Goal: Task Accomplishment & Management: Use online tool/utility

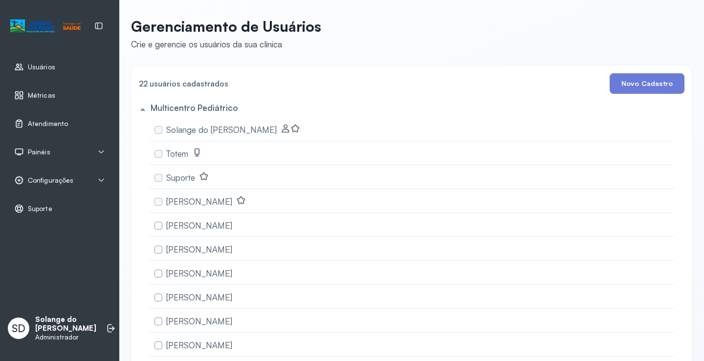
click at [40, 123] on span "Atendimento" at bounding box center [48, 124] width 40 height 8
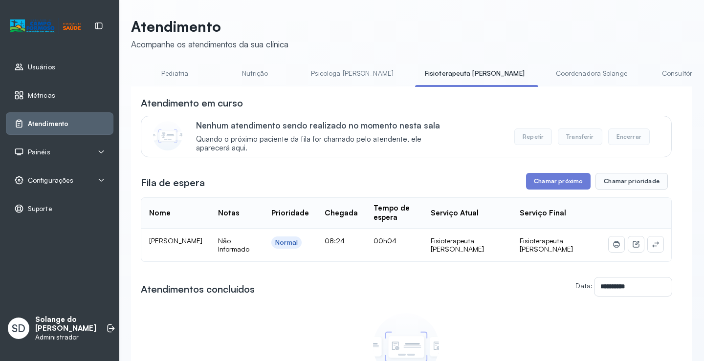
scroll to position [0, 333]
click at [528, 75] on link "Coordenadora Solange" at bounding box center [573, 74] width 91 height 16
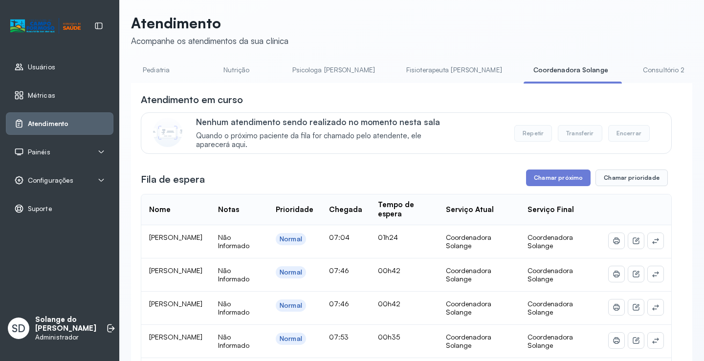
scroll to position [0, 0]
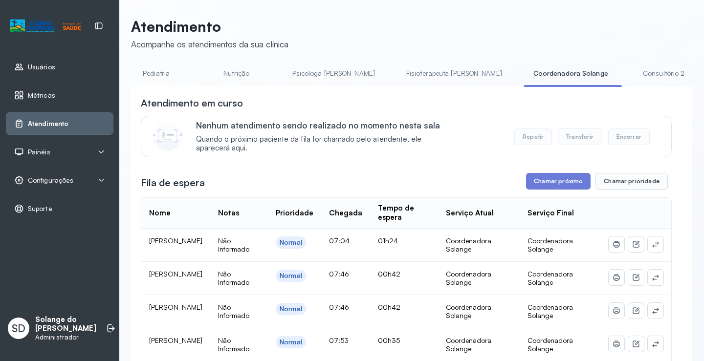
click at [45, 64] on span "Usuários" at bounding box center [41, 67] width 27 height 8
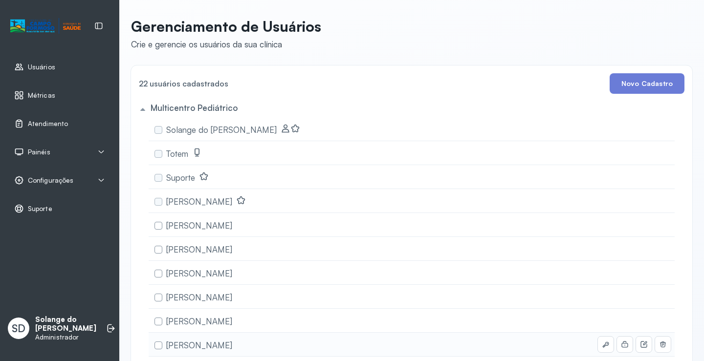
click at [218, 348] on span "[PERSON_NAME]" at bounding box center [199, 345] width 66 height 10
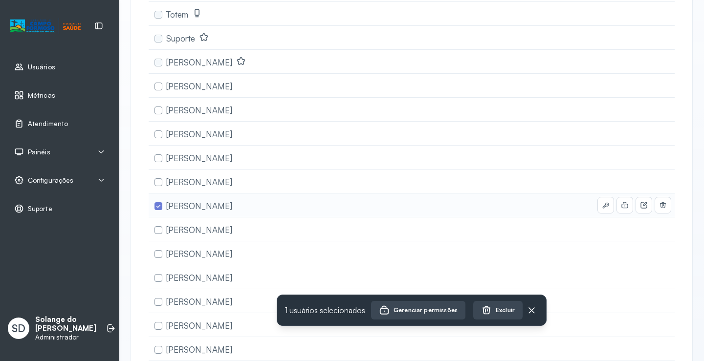
scroll to position [141, 0]
click at [399, 315] on div "Gerenciar permissões" at bounding box center [418, 310] width 79 height 11
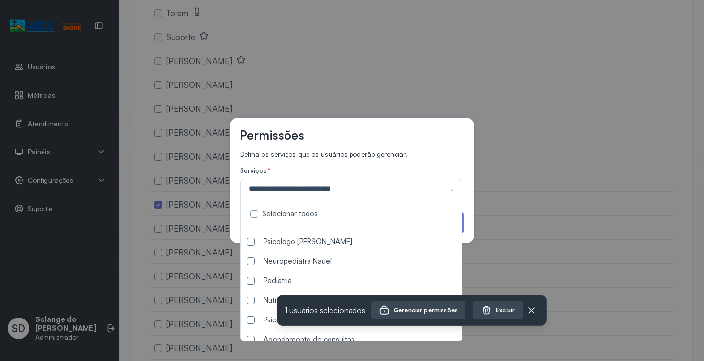
click at [454, 192] on div at bounding box center [453, 190] width 20 height 19
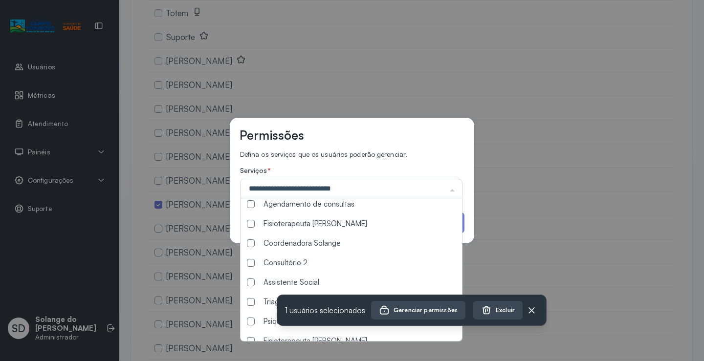
scroll to position [184, 0]
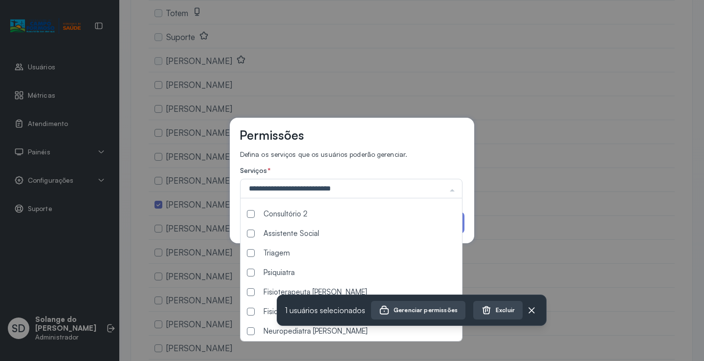
click at [252, 294] on Francyne at bounding box center [251, 293] width 8 height 8
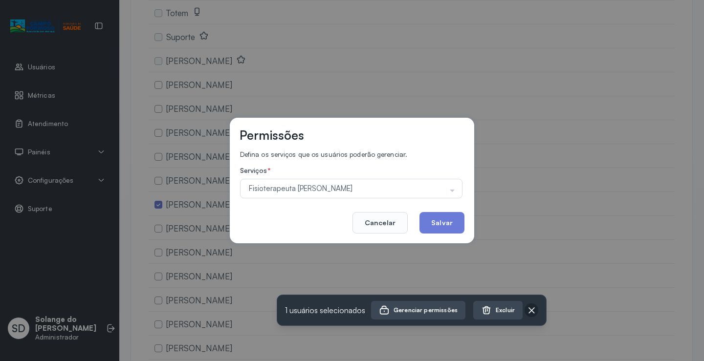
click at [529, 309] on icon at bounding box center [532, 311] width 6 height 6
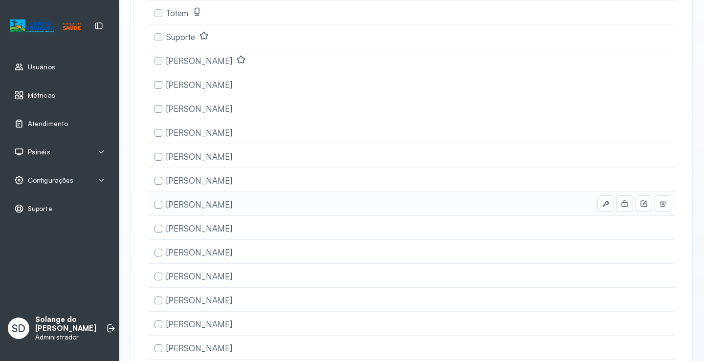
click at [212, 209] on span "[PERSON_NAME]" at bounding box center [199, 205] width 66 height 10
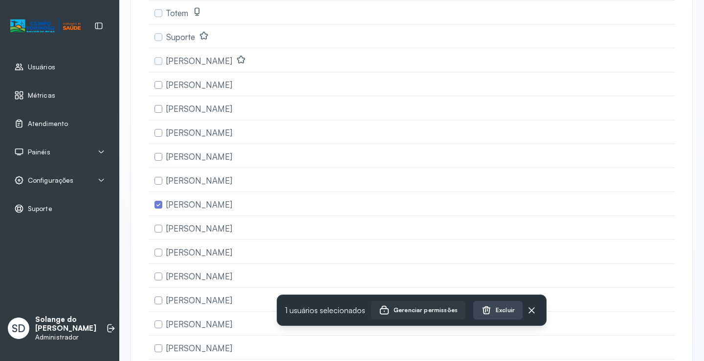
click at [433, 308] on div "Gerenciar permissões" at bounding box center [418, 310] width 79 height 11
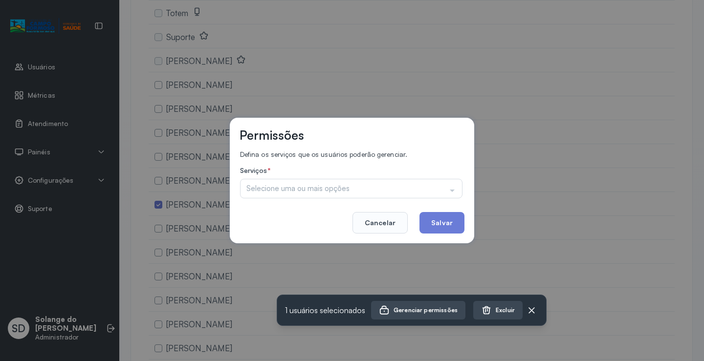
click at [396, 188] on div "Selecione uma ou mais opções" at bounding box center [351, 189] width 223 height 20
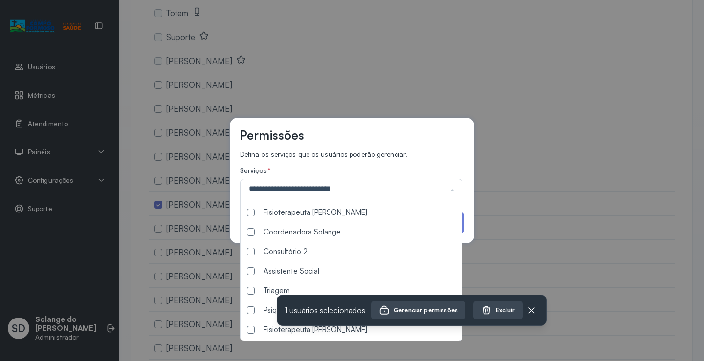
scroll to position [184, 0]
click at [253, 292] on Francyne at bounding box center [251, 293] width 8 height 8
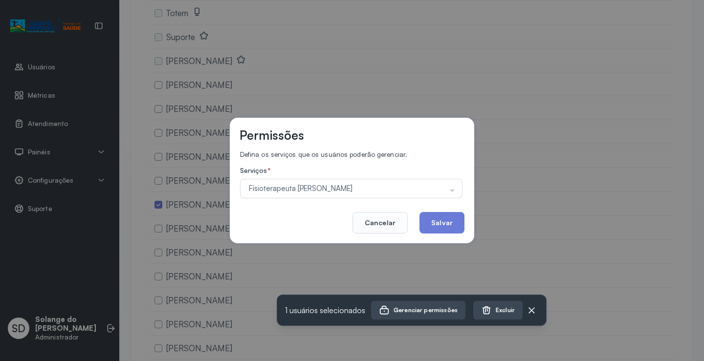
scroll to position [0, 0]
click at [418, 139] on div "Permissões" at bounding box center [352, 139] width 225 height 23
click at [439, 225] on button "Salvar" at bounding box center [442, 223] width 45 height 22
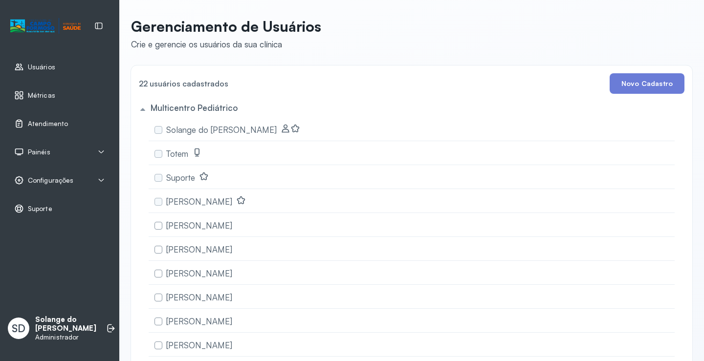
click at [44, 125] on span "Atendimento" at bounding box center [48, 124] width 40 height 8
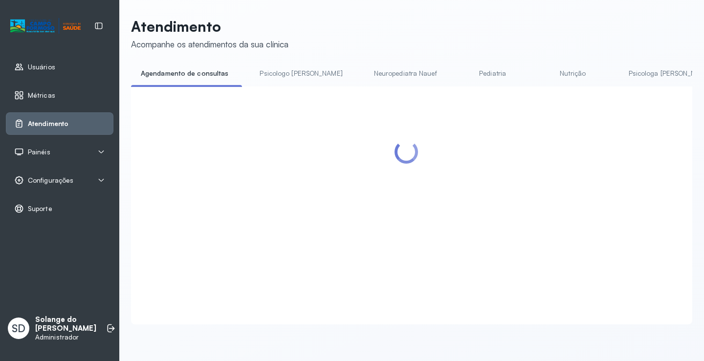
click at [619, 73] on link "Psicologa [PERSON_NAME]" at bounding box center [670, 74] width 102 height 16
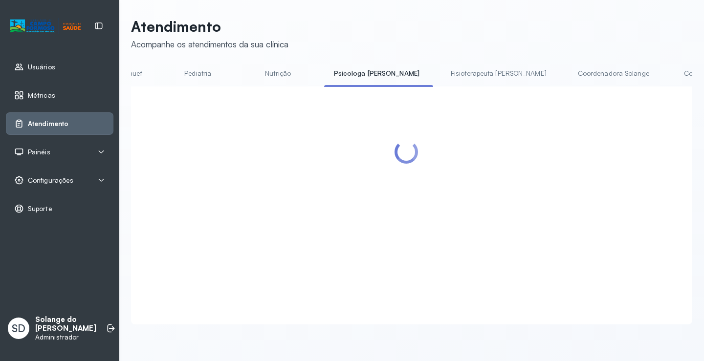
scroll to position [0, 313]
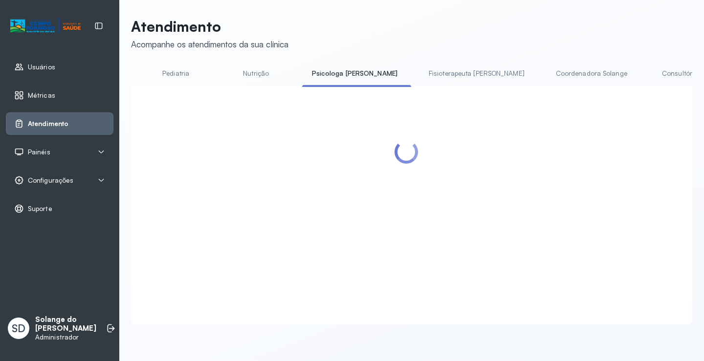
click at [546, 73] on link "Coordenadora Solange" at bounding box center [591, 74] width 91 height 16
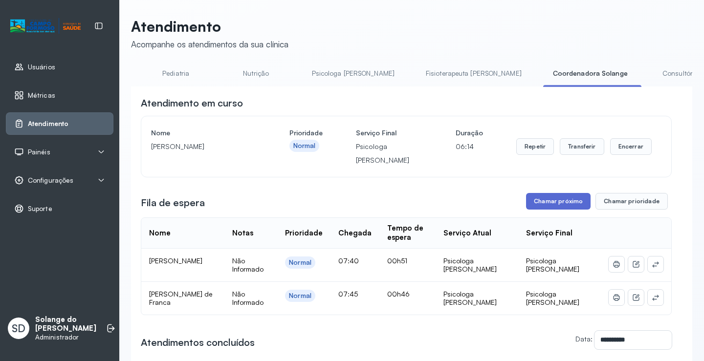
click at [559, 202] on button "Chamar próximo" at bounding box center [558, 201] width 65 height 17
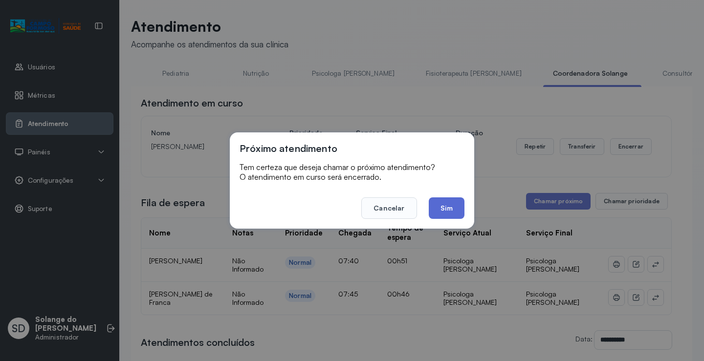
click at [450, 210] on button "Sim" at bounding box center [447, 209] width 36 height 22
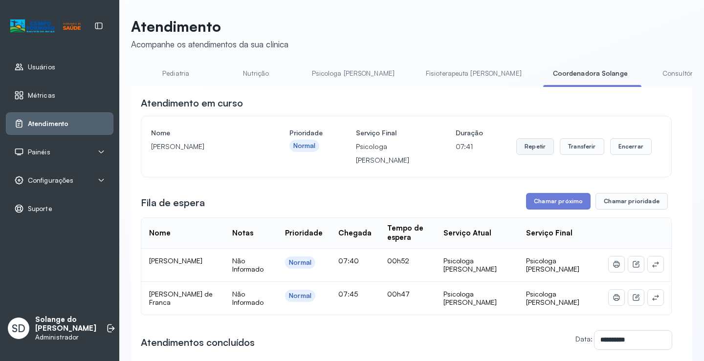
click at [532, 152] on button "Repetir" at bounding box center [536, 146] width 38 height 17
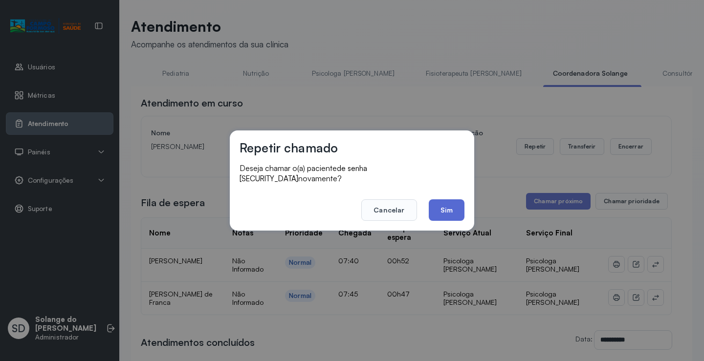
click at [444, 205] on button "Sim" at bounding box center [447, 211] width 36 height 22
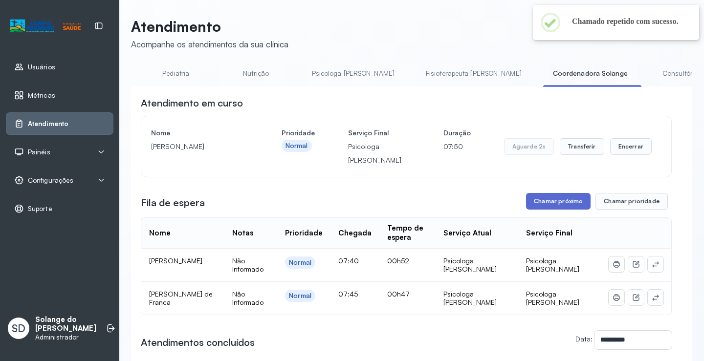
click at [545, 206] on button "Chamar próximo" at bounding box center [558, 201] width 65 height 17
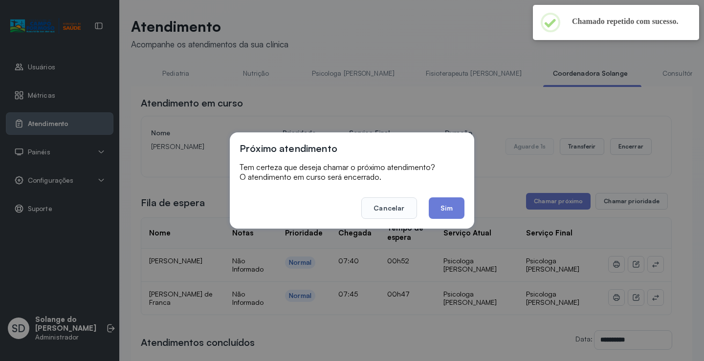
click at [451, 212] on button "Sim" at bounding box center [447, 209] width 36 height 22
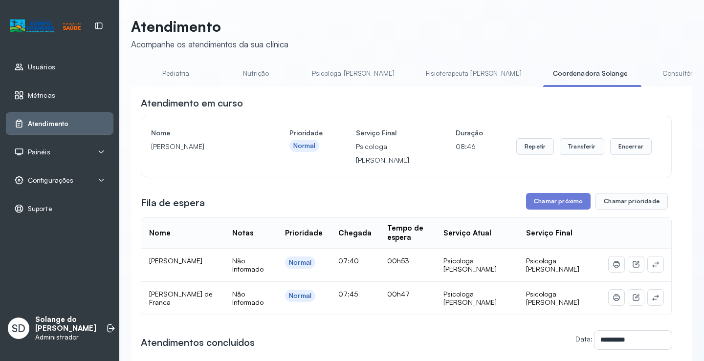
click at [53, 124] on span "Atendimento" at bounding box center [48, 124] width 41 height 8
click at [38, 180] on span "Configurações" at bounding box center [50, 181] width 45 height 8
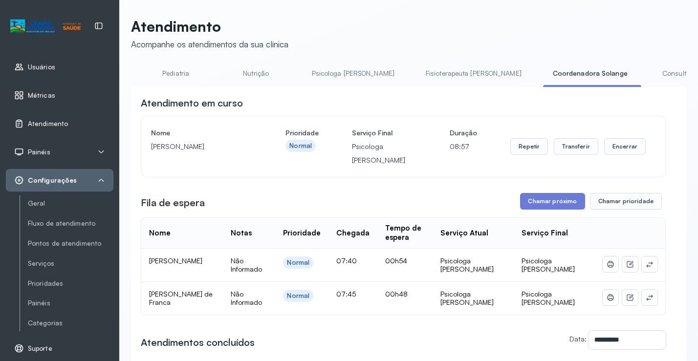
click at [40, 70] on span "Usuários" at bounding box center [41, 67] width 27 height 8
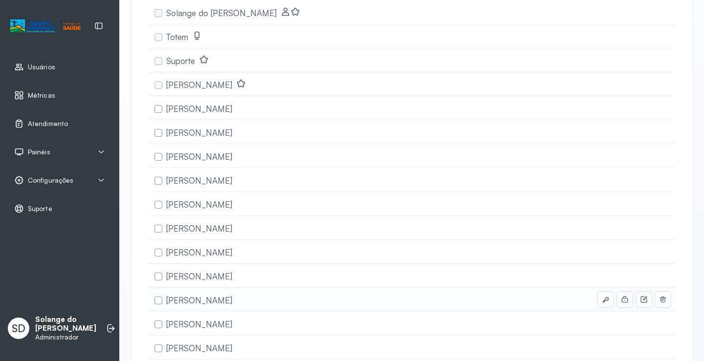
scroll to position [93, 0]
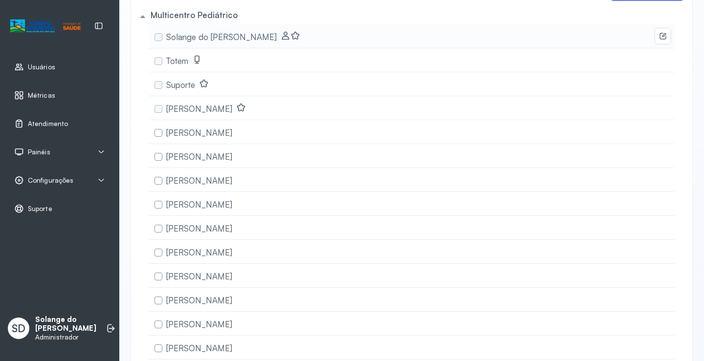
click at [225, 39] on span "Solange do [PERSON_NAME]" at bounding box center [221, 37] width 111 height 10
click at [184, 34] on span "Solange do [PERSON_NAME]" at bounding box center [221, 37] width 111 height 10
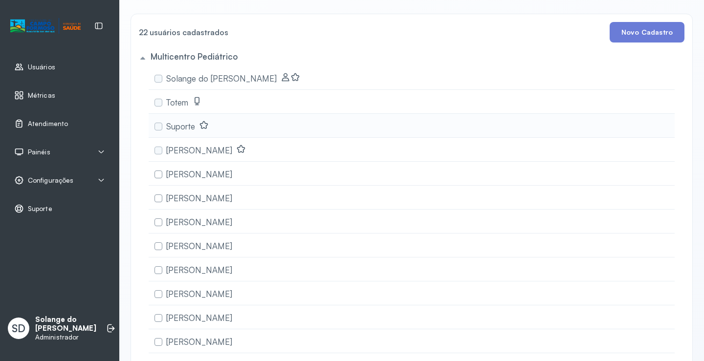
scroll to position [0, 0]
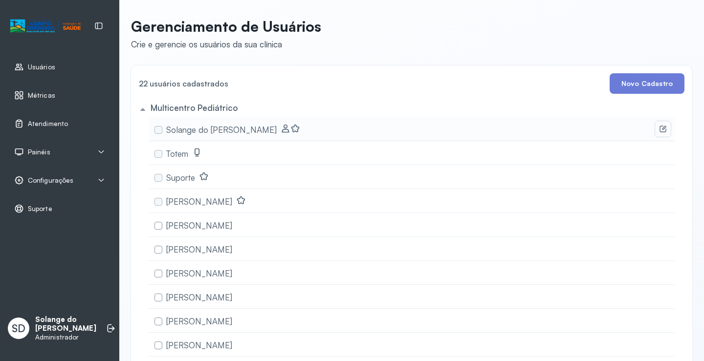
click at [660, 132] on icon at bounding box center [663, 129] width 6 height 6
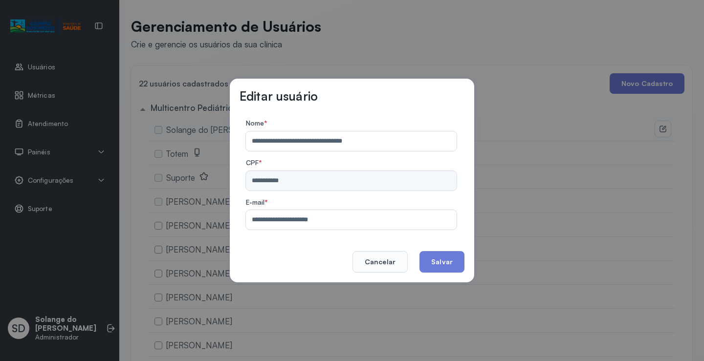
click at [528, 77] on div "**********" at bounding box center [352, 180] width 704 height 361
click at [382, 265] on button "Cancelar" at bounding box center [380, 262] width 55 height 22
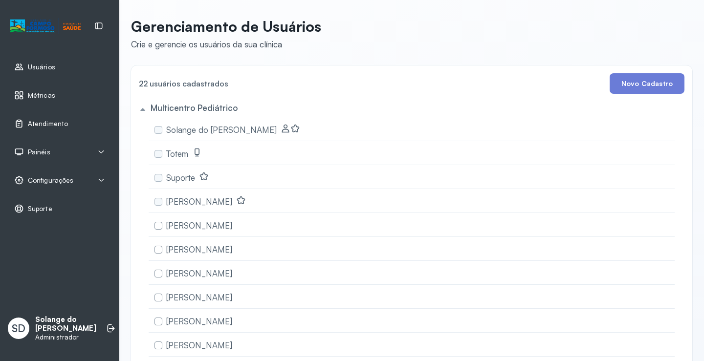
click at [47, 127] on span "Atendimento" at bounding box center [48, 124] width 40 height 8
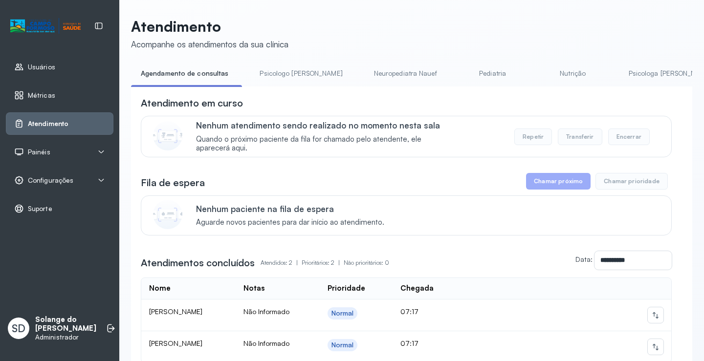
click at [619, 74] on link "Psicologa [PERSON_NAME]" at bounding box center [670, 74] width 102 height 16
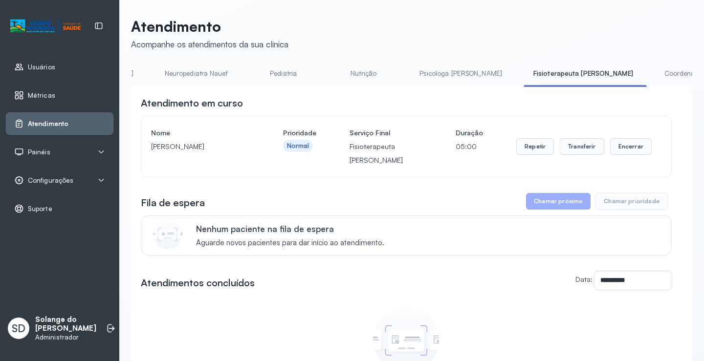
scroll to position [0, 293]
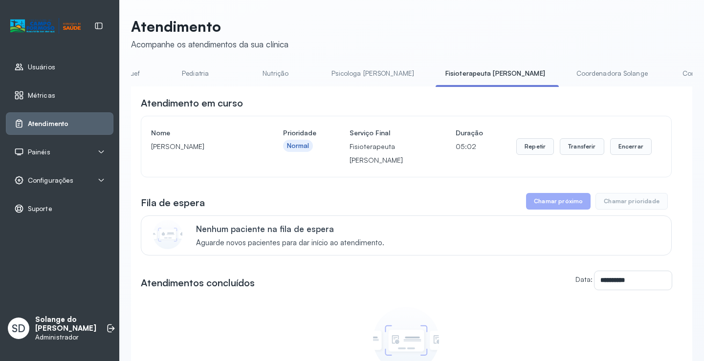
click at [567, 74] on link "Coordenadora Solange" at bounding box center [612, 74] width 91 height 16
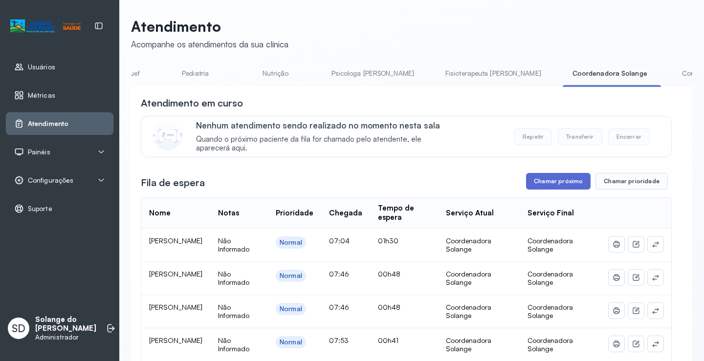
click at [565, 184] on button "Chamar próximo" at bounding box center [558, 181] width 65 height 17
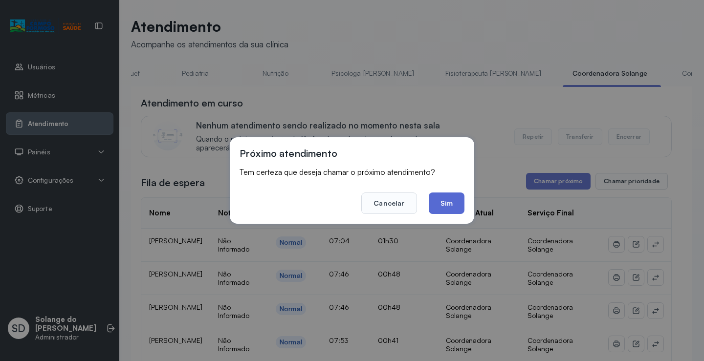
click at [446, 203] on button "Sim" at bounding box center [447, 204] width 36 height 22
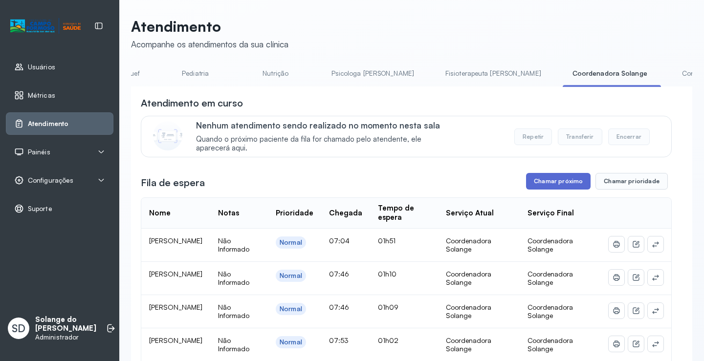
click at [536, 186] on button "Chamar próximo" at bounding box center [558, 181] width 65 height 17
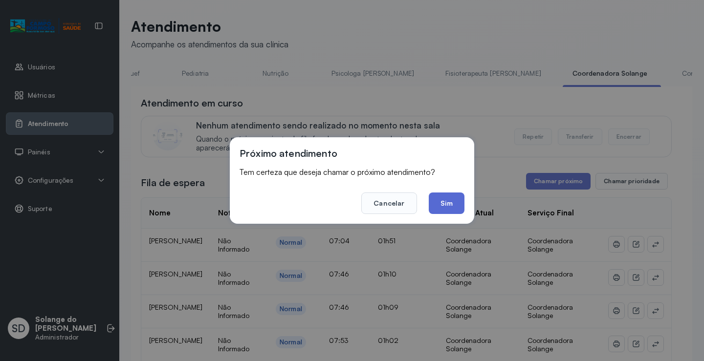
click at [442, 203] on button "Sim" at bounding box center [447, 204] width 36 height 22
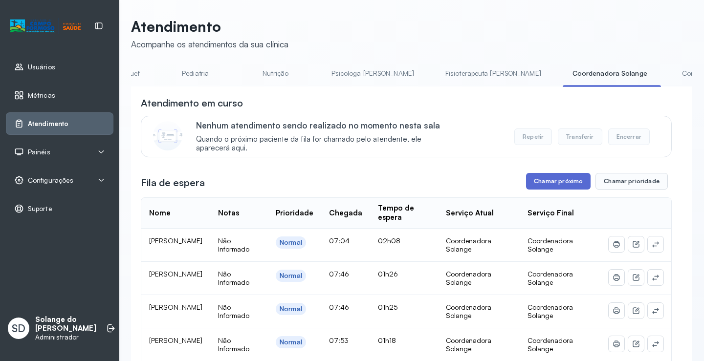
click at [543, 184] on button "Chamar próximo" at bounding box center [558, 181] width 65 height 17
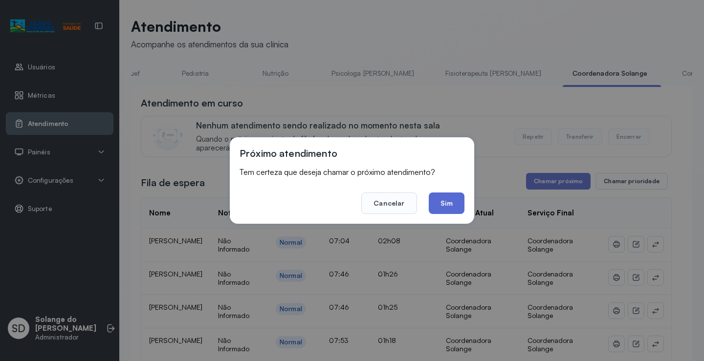
click at [447, 203] on button "Sim" at bounding box center [447, 204] width 36 height 22
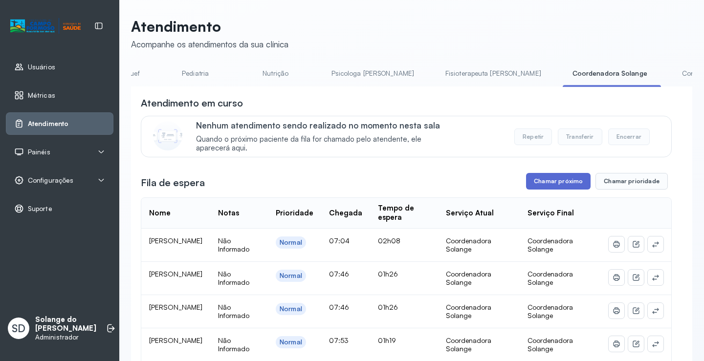
click at [561, 187] on button "Chamar próximo" at bounding box center [558, 181] width 65 height 17
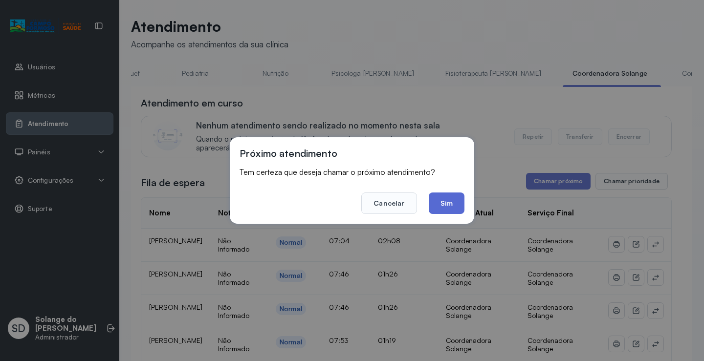
click at [446, 204] on button "Sim" at bounding box center [447, 204] width 36 height 22
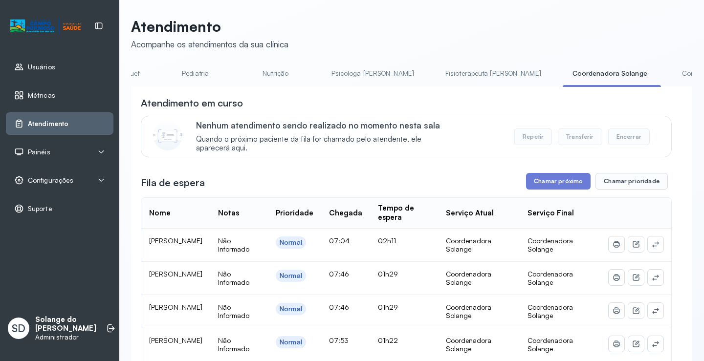
scroll to position [49, 0]
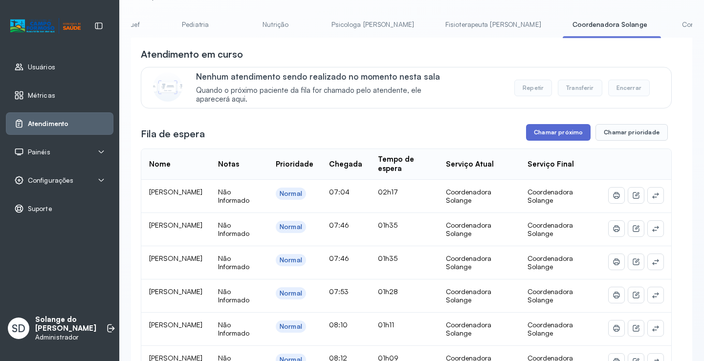
click at [557, 138] on button "Chamar próximo" at bounding box center [558, 132] width 65 height 17
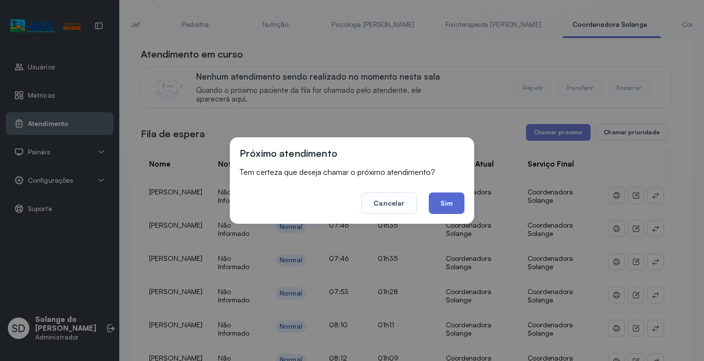
click at [448, 201] on button "Sim" at bounding box center [447, 204] width 36 height 22
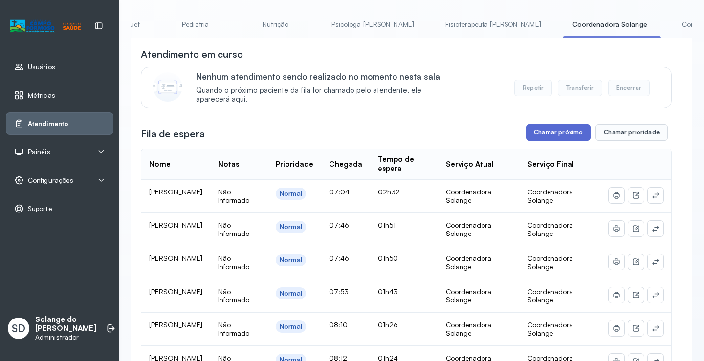
click at [536, 134] on button "Chamar próximo" at bounding box center [558, 132] width 65 height 17
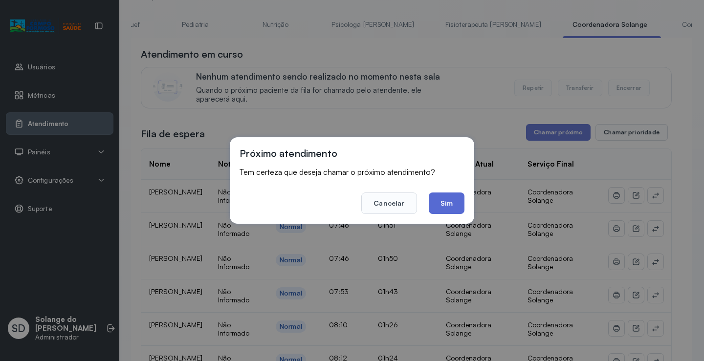
click at [452, 201] on button "Sim" at bounding box center [447, 204] width 36 height 22
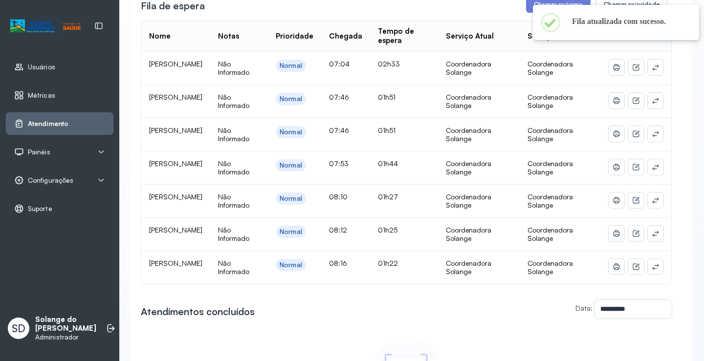
scroll to position [98, 0]
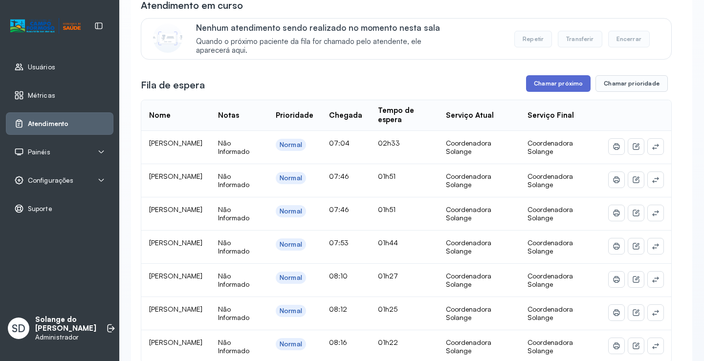
click at [555, 88] on button "Chamar próximo" at bounding box center [558, 83] width 65 height 17
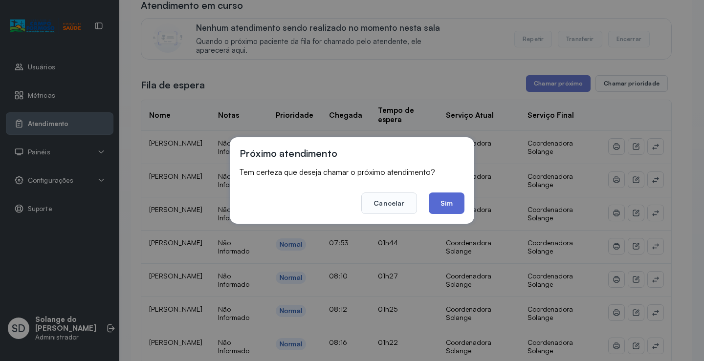
click at [445, 203] on button "Sim" at bounding box center [447, 204] width 36 height 22
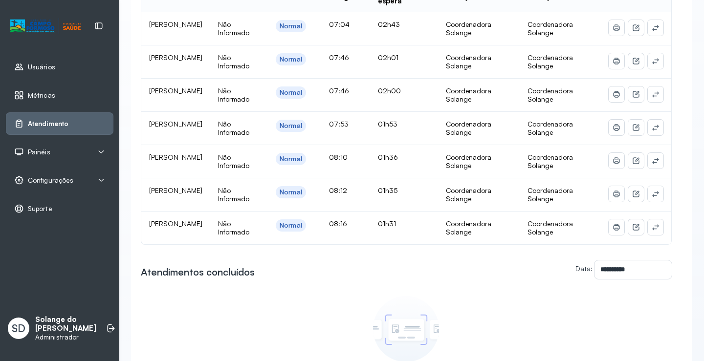
scroll to position [49, 0]
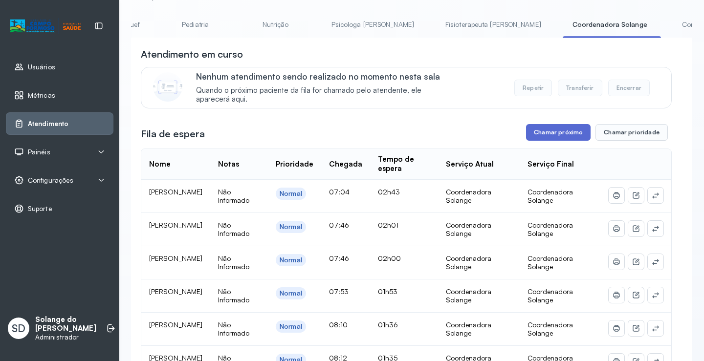
click at [556, 138] on button "Chamar próximo" at bounding box center [558, 132] width 65 height 17
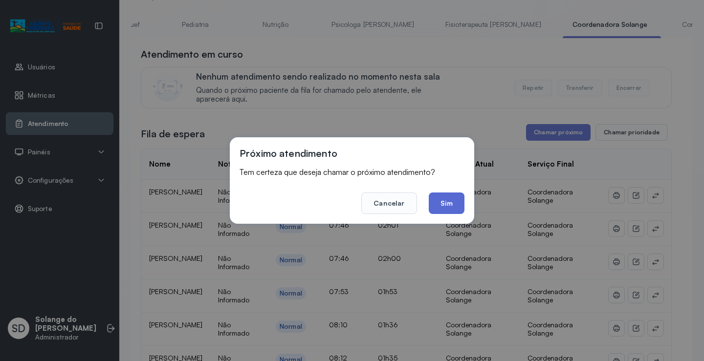
click at [447, 205] on button "Sim" at bounding box center [447, 204] width 36 height 22
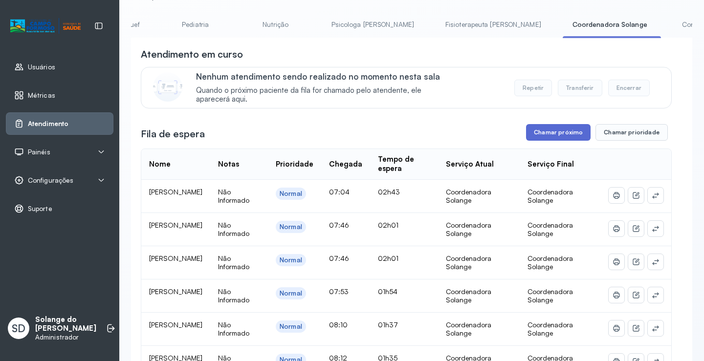
click at [548, 138] on button "Chamar próximo" at bounding box center [558, 132] width 65 height 17
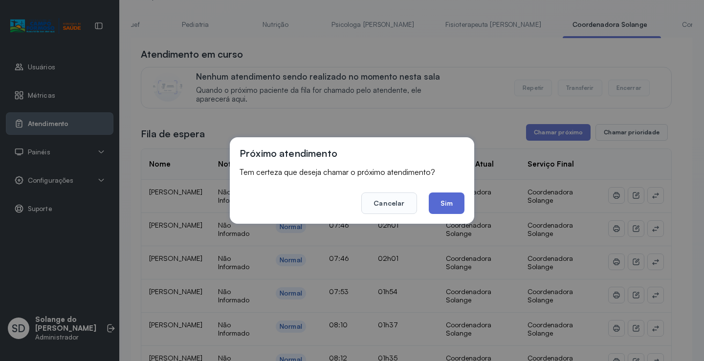
click at [446, 203] on button "Sim" at bounding box center [447, 204] width 36 height 22
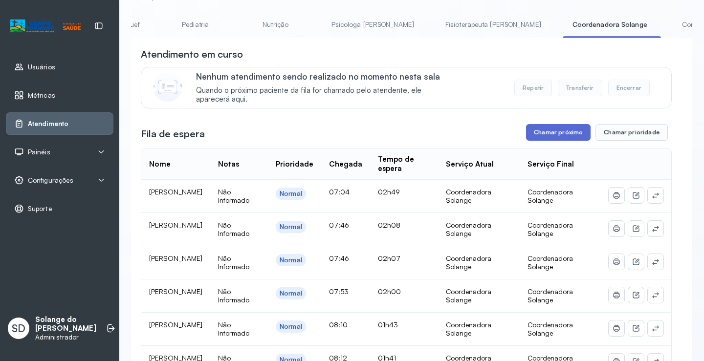
click at [544, 136] on button "Chamar próximo" at bounding box center [558, 132] width 65 height 17
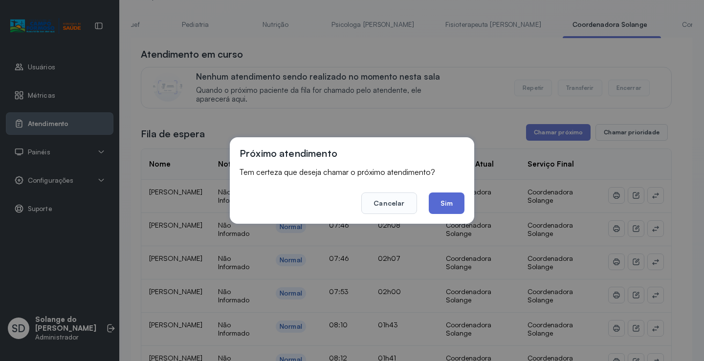
click at [446, 204] on button "Sim" at bounding box center [447, 204] width 36 height 22
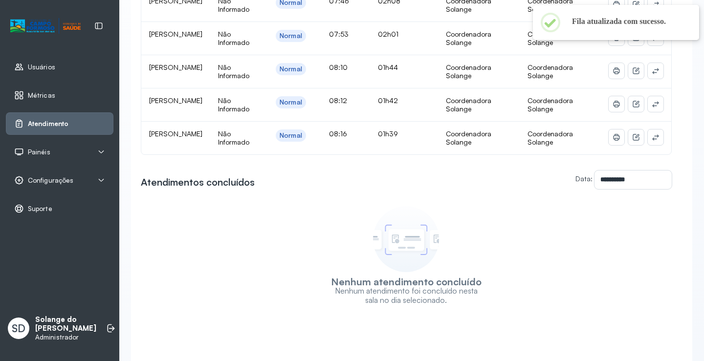
scroll to position [351, 0]
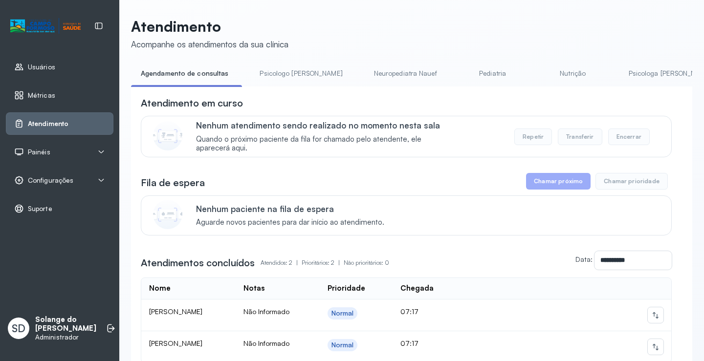
click at [619, 77] on link "Psicologa [PERSON_NAME]" at bounding box center [670, 74] width 102 height 16
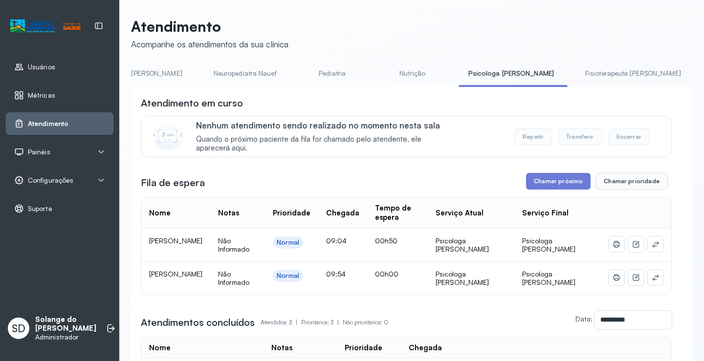
scroll to position [0, 176]
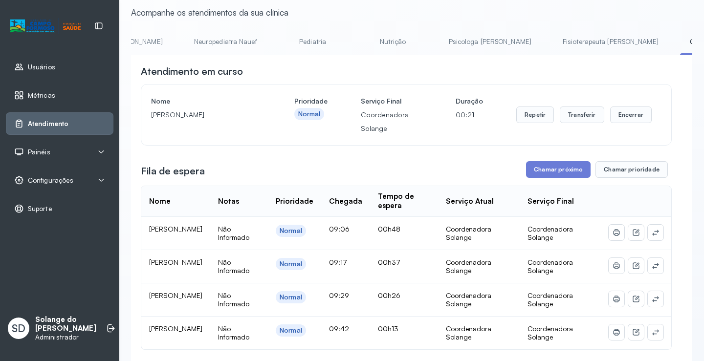
scroll to position [49, 0]
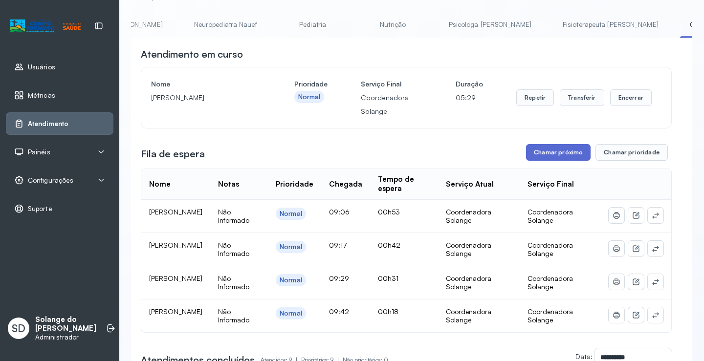
click at [545, 154] on button "Chamar próximo" at bounding box center [558, 152] width 65 height 17
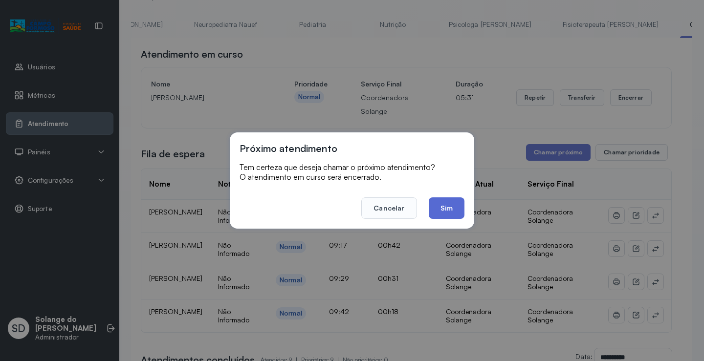
click at [455, 207] on button "Sim" at bounding box center [447, 209] width 36 height 22
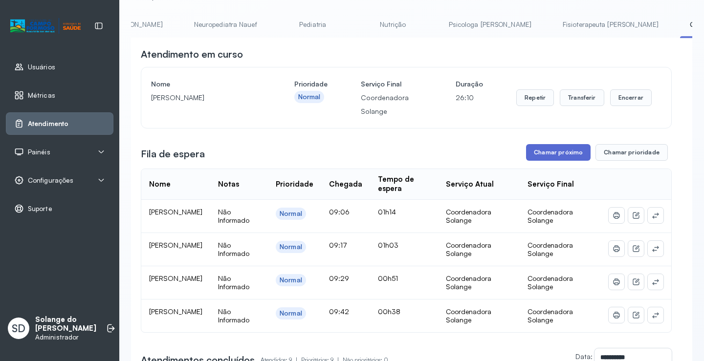
click at [531, 156] on button "Chamar próximo" at bounding box center [558, 152] width 65 height 17
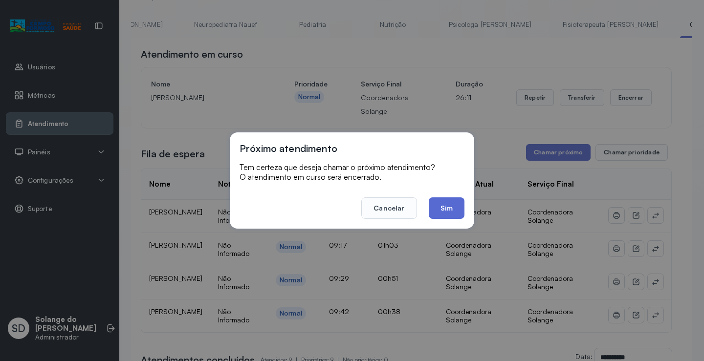
click at [451, 210] on button "Sim" at bounding box center [447, 209] width 36 height 22
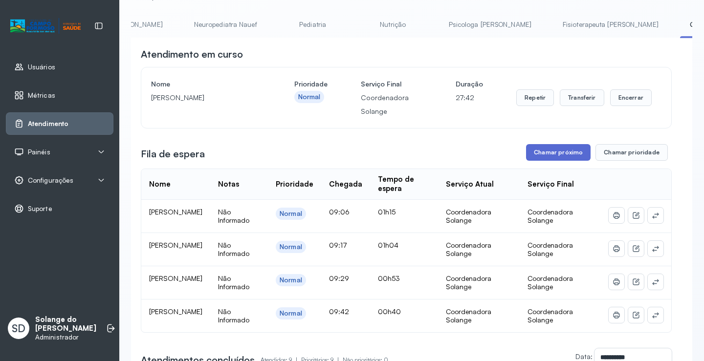
click at [561, 154] on button "Chamar próximo" at bounding box center [558, 152] width 65 height 17
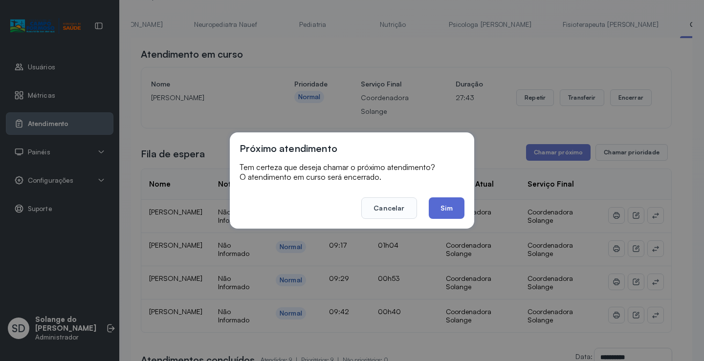
click at [446, 207] on button "Sim" at bounding box center [447, 209] width 36 height 22
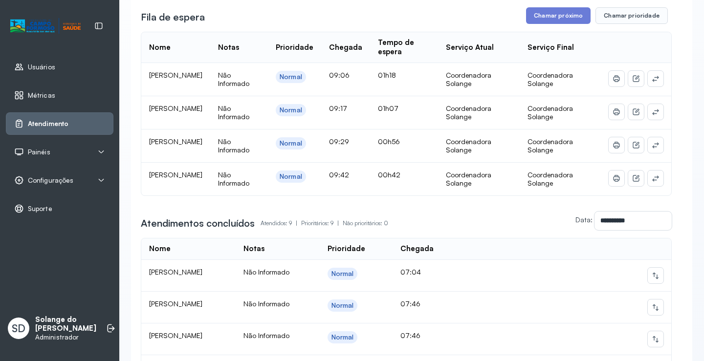
scroll to position [196, 0]
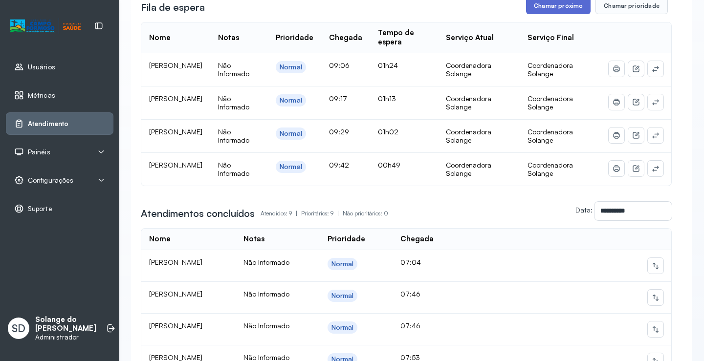
click at [569, 8] on button "Chamar próximo" at bounding box center [558, 6] width 65 height 17
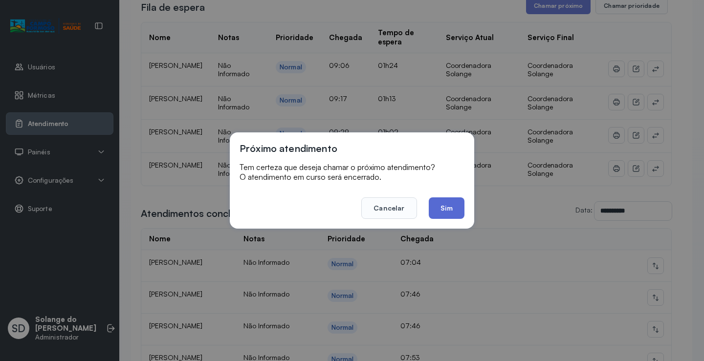
click at [454, 209] on button "Sim" at bounding box center [447, 209] width 36 height 22
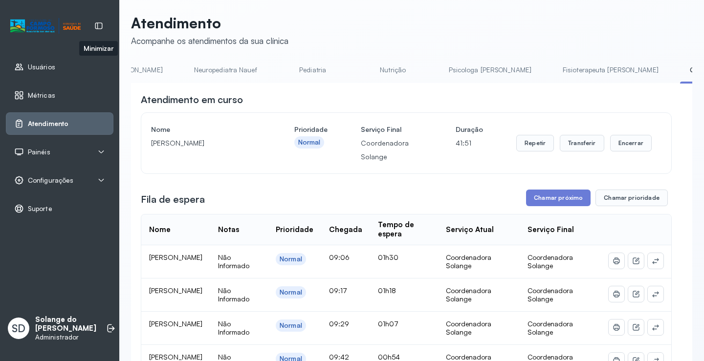
scroll to position [0, 0]
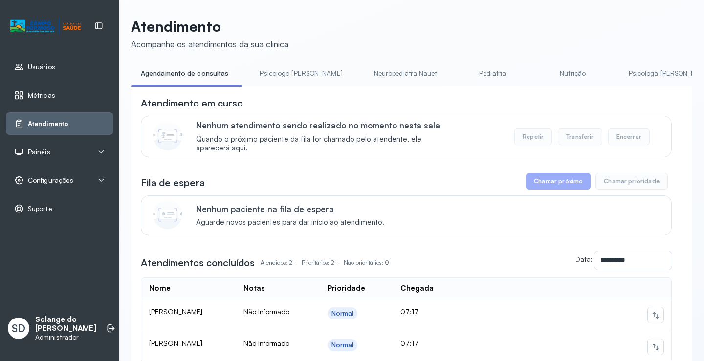
click at [624, 74] on link "Psicologa [PERSON_NAME]" at bounding box center [670, 74] width 102 height 16
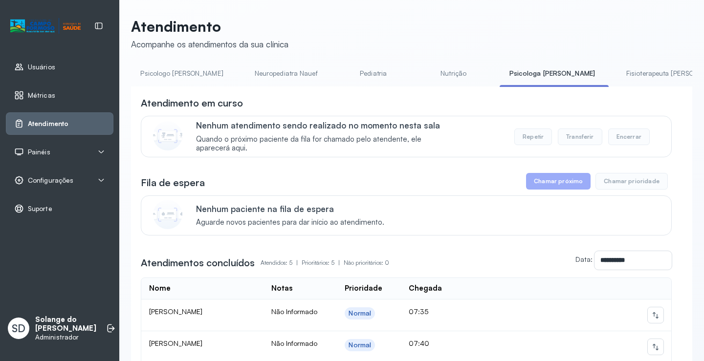
scroll to position [0, 117]
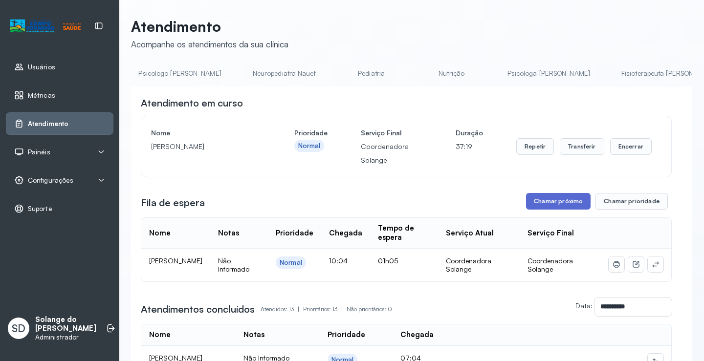
click at [552, 206] on button "Chamar próximo" at bounding box center [558, 201] width 65 height 17
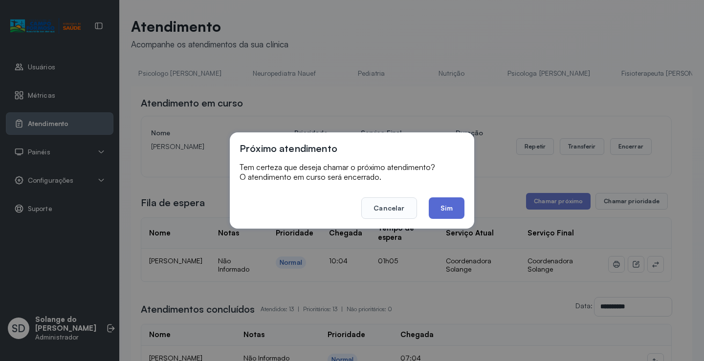
click at [446, 209] on button "Sim" at bounding box center [447, 209] width 36 height 22
